Goal: Task Accomplishment & Management: Complete application form

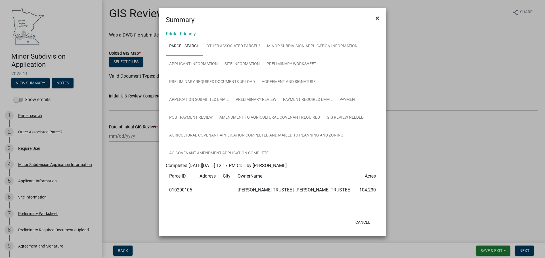
click at [379, 17] on button "×" at bounding box center [377, 18] width 13 height 16
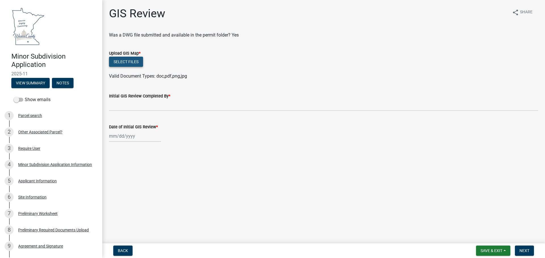
click at [116, 62] on button "Select files" at bounding box center [126, 62] width 34 height 10
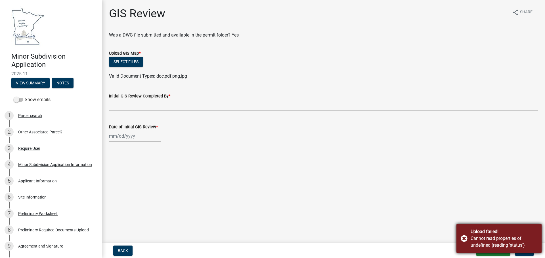
click at [463, 239] on div "Upload failed! Cannot read properties of undefined (reading 'status')" at bounding box center [498, 238] width 85 height 29
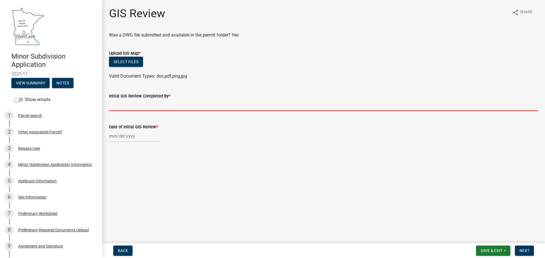
click at [163, 105] on input "Initial GIS Review Completed By *" at bounding box center [323, 106] width 429 height 12
type input "[PERSON_NAME]-AJ"
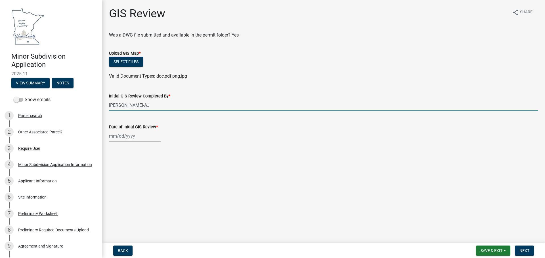
select select "9"
select select "2025"
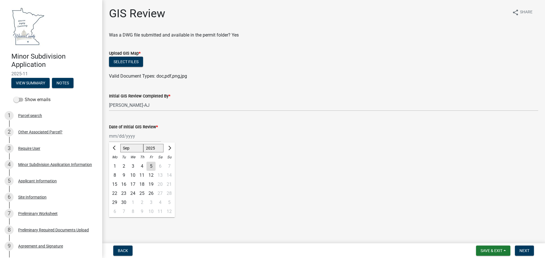
click at [133, 138] on div "[PERSON_NAME] Feb Mar Apr [PERSON_NAME][DATE] Oct Nov [DATE] 1526 1527 1528 152…" at bounding box center [135, 137] width 52 height 12
click at [153, 165] on div "5" at bounding box center [150, 166] width 9 height 9
type input "[DATE]"
click at [131, 67] on div "Select files" at bounding box center [323, 63] width 429 height 12
click at [131, 65] on button "Select files" at bounding box center [126, 62] width 34 height 10
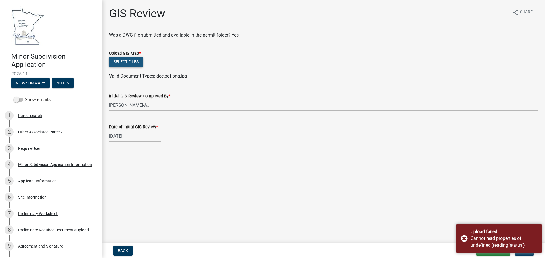
click at [141, 63] on button "Select files" at bounding box center [126, 62] width 34 height 10
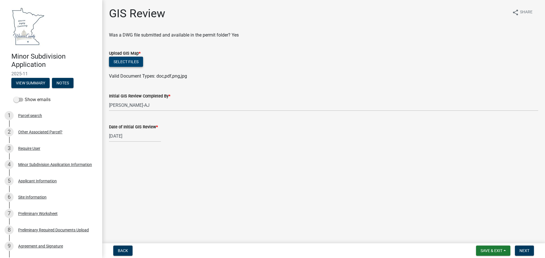
click at [118, 63] on button "Select files" at bounding box center [126, 62] width 34 height 10
click at [144, 62] on div "Select files" at bounding box center [323, 63] width 429 height 12
click at [140, 62] on button "Select files" at bounding box center [126, 62] width 34 height 10
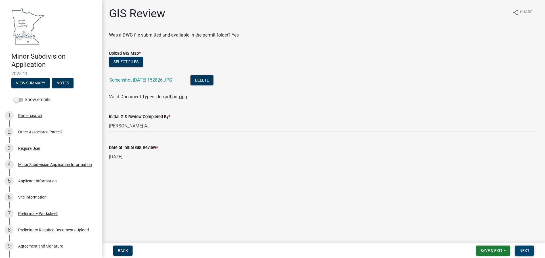
click at [527, 252] on span "Next" at bounding box center [524, 251] width 10 height 5
